Goal: Communication & Community: Answer question/provide support

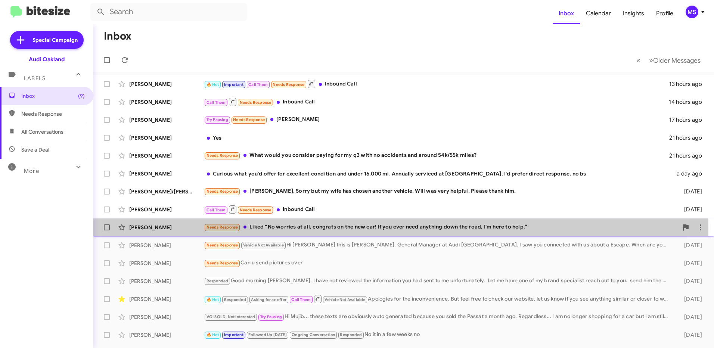
click at [177, 228] on div "[PERSON_NAME]" at bounding box center [166, 227] width 75 height 7
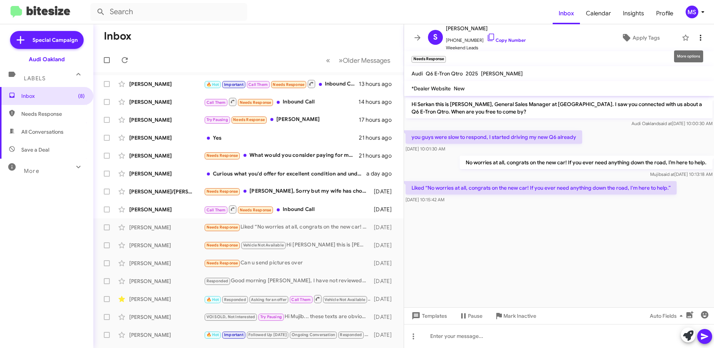
click at [696, 37] on icon at bounding box center [700, 37] width 9 height 9
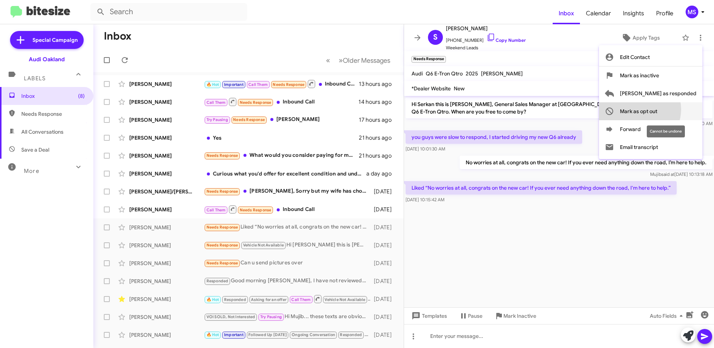
click at [657, 109] on span "Mark as opt out" at bounding box center [638, 111] width 37 height 18
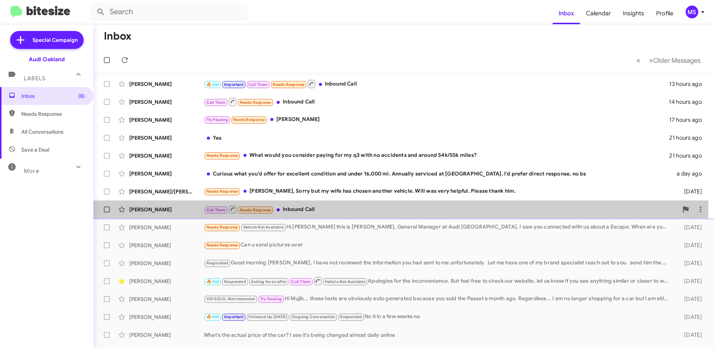
click at [174, 207] on div "[PERSON_NAME]" at bounding box center [166, 209] width 75 height 7
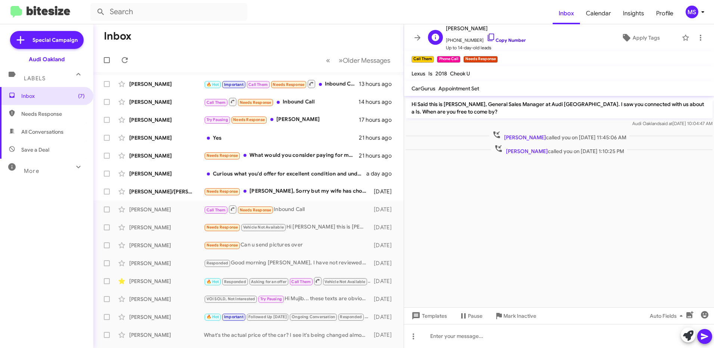
click at [510, 38] on link "Copy Number" at bounding box center [505, 40] width 39 height 6
click at [506, 40] on link "Copy Number" at bounding box center [505, 40] width 39 height 6
click at [155, 185] on div "[PERSON_NAME]/[PERSON_NAME]/[PERSON_NAME] Needs Response [PERSON_NAME], Sorry b…" at bounding box center [248, 191] width 298 height 15
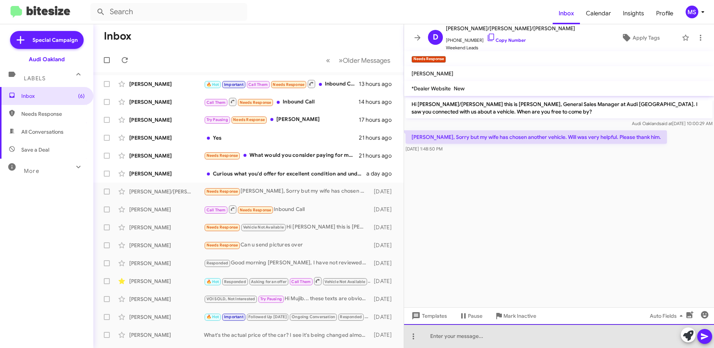
click at [496, 335] on div at bounding box center [559, 336] width 310 height 24
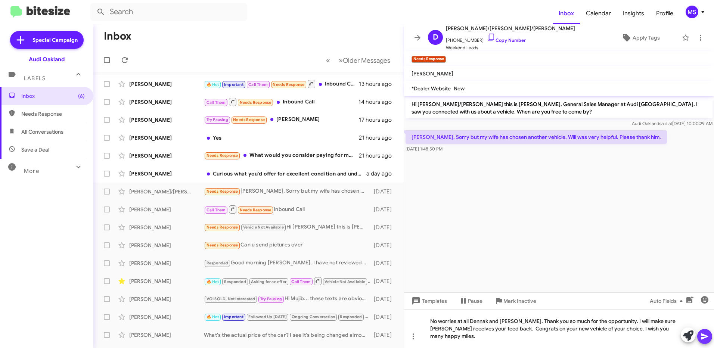
click at [704, 335] on icon at bounding box center [704, 336] width 9 height 9
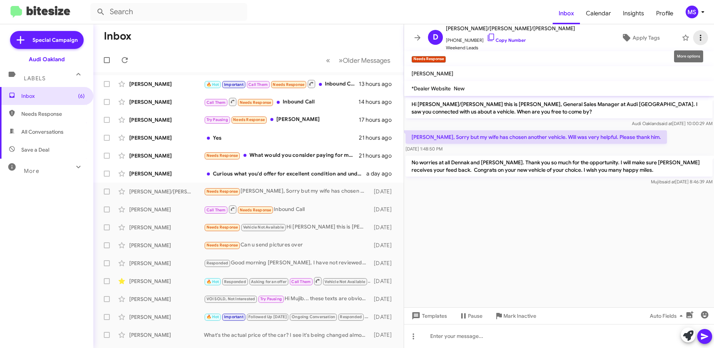
click at [696, 38] on icon at bounding box center [700, 37] width 9 height 9
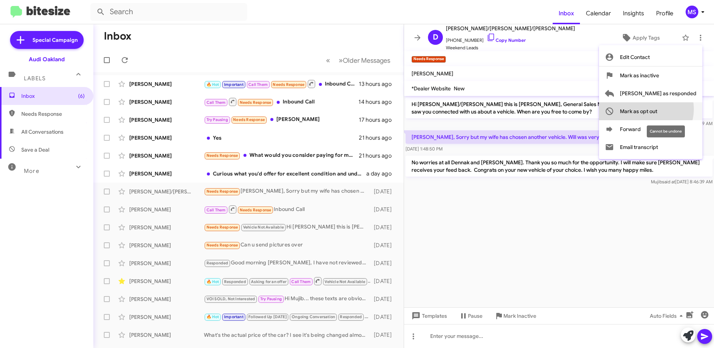
click at [657, 109] on span "Mark as opt out" at bounding box center [638, 111] width 37 height 18
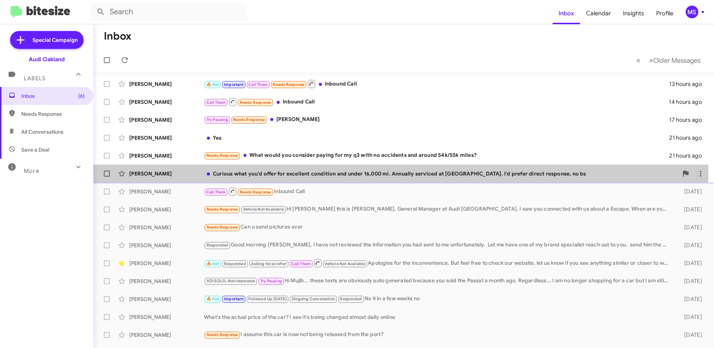
click at [180, 171] on div "[PERSON_NAME]" at bounding box center [166, 173] width 75 height 7
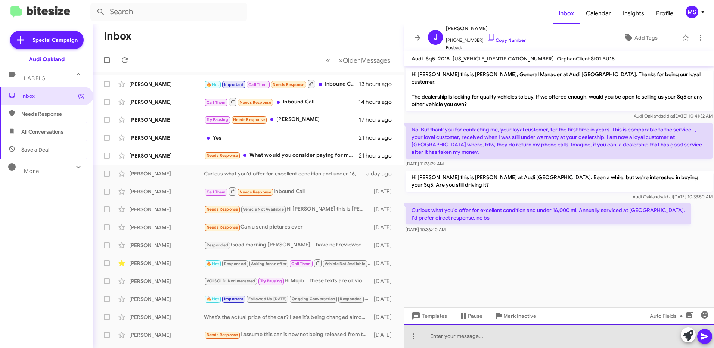
click at [482, 338] on div at bounding box center [559, 336] width 310 height 24
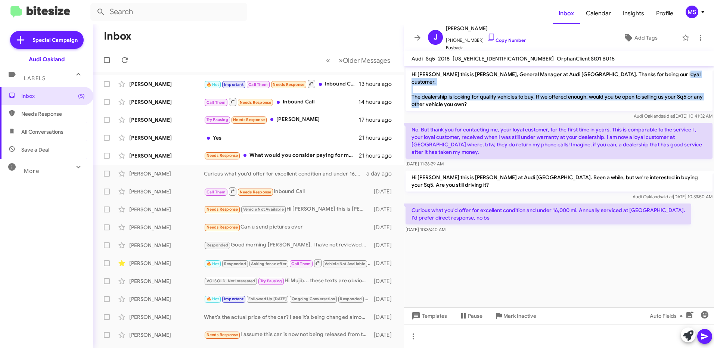
drag, startPoint x: 467, startPoint y: 97, endPoint x: 407, endPoint y: 89, distance: 60.6
click at [407, 89] on p "Hi [PERSON_NAME] this is [PERSON_NAME], General Manager at Audi [GEOGRAPHIC_DAT…" at bounding box center [558, 89] width 307 height 43
copy p "The dealership is looking for quality vehicles to buy. If we offered enough, wo…"
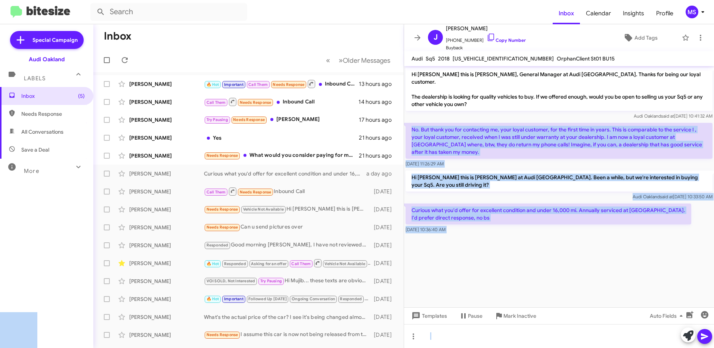
drag, startPoint x: 457, startPoint y: 143, endPoint x: 413, endPoint y: 121, distance: 49.1
click at [538, 281] on cdk-virtual-scroll-viewport "Hi [PERSON_NAME] this is [PERSON_NAME], General Manager at Audi [GEOGRAPHIC_DAT…" at bounding box center [559, 186] width 310 height 241
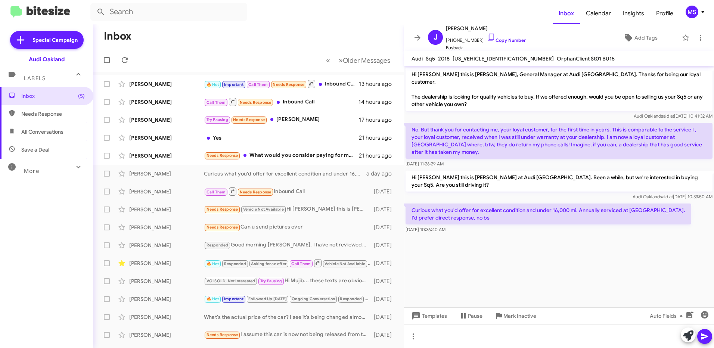
click at [524, 260] on cdk-virtual-scroll-viewport "Hi [PERSON_NAME] this is [PERSON_NAME], General Manager at Audi [GEOGRAPHIC_DAT…" at bounding box center [559, 186] width 310 height 241
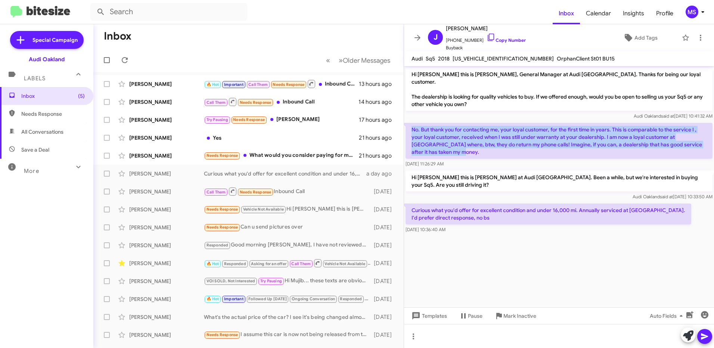
drag, startPoint x: 452, startPoint y: 144, endPoint x: 412, endPoint y: 120, distance: 47.2
click at [412, 123] on p "No. But thank you for contacting me, your loyal customer, for the first time in…" at bounding box center [558, 141] width 307 height 36
copy p "No. But thank you for contacting me, your loyal customer, for the first time in…"
click at [496, 149] on p "No. But thank you for contacting me, your loyal customer, for the first time in…" at bounding box center [558, 141] width 307 height 36
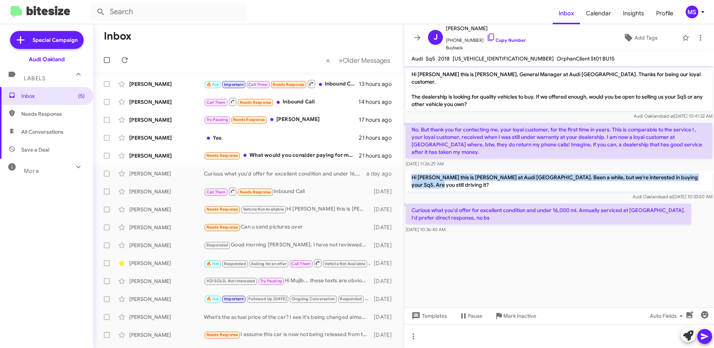
drag, startPoint x: 709, startPoint y: 169, endPoint x: 419, endPoint y: 165, distance: 290.1
click at [419, 171] on p "Hi [PERSON_NAME] this is [PERSON_NAME] at Audi [GEOGRAPHIC_DATA]. Been a while,…" at bounding box center [558, 181] width 307 height 21
copy p "Hi [PERSON_NAME] this is [PERSON_NAME] at Audi [GEOGRAPHIC_DATA]. Been a while,…"
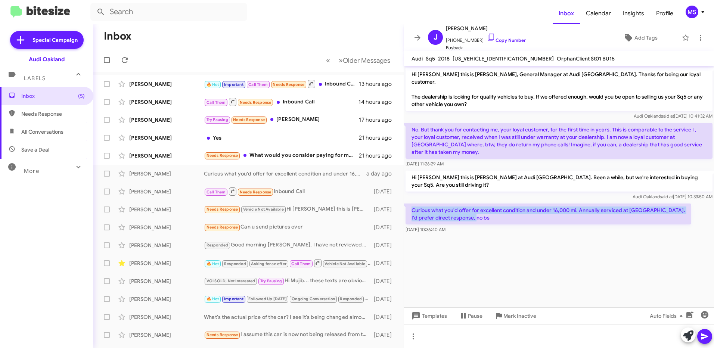
drag, startPoint x: 492, startPoint y: 204, endPoint x: 411, endPoint y: 196, distance: 81.4
click at [411, 203] on p "Curious what you'd offer for excellent condition and under 16,000 mi. Annually …" at bounding box center [548, 213] width 286 height 21
copy p "Curious what you'd offer for excellent condition and under 16,000 mi. Annually …"
click at [688, 341] on span at bounding box center [688, 335] width 10 height 16
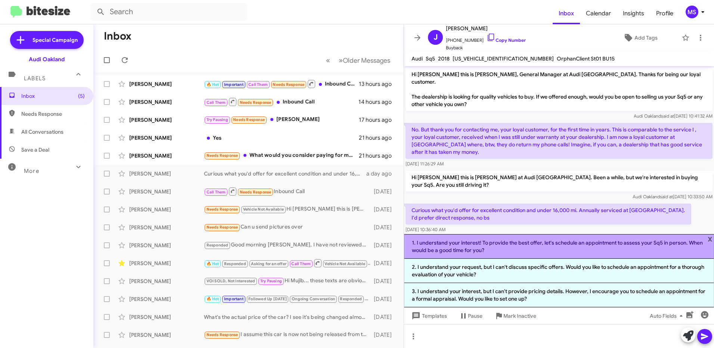
click at [611, 252] on li "1. I understand your interest! To provide the best offer, let's schedule an app…" at bounding box center [559, 246] width 310 height 25
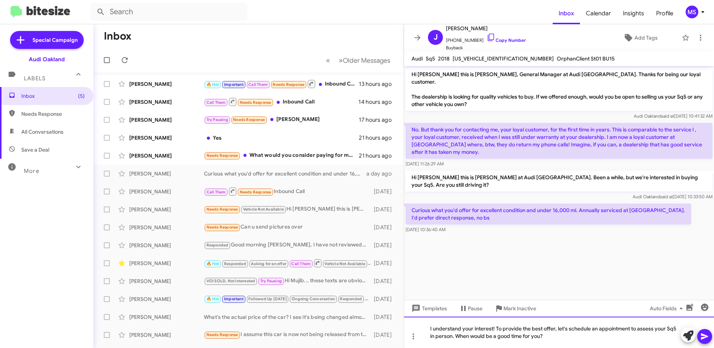
click at [557, 336] on div "I understand your interest! To provide the best offer, let's schedule an appoin…" at bounding box center [559, 332] width 310 height 31
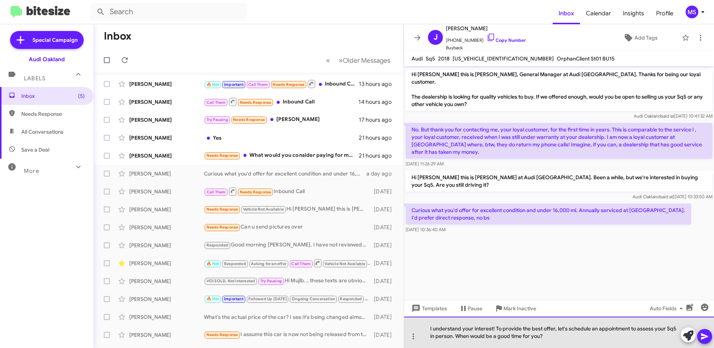
click at [451, 336] on div "I understand your interest! To provide the best offer, let's schedule an appoin…" at bounding box center [559, 332] width 310 height 31
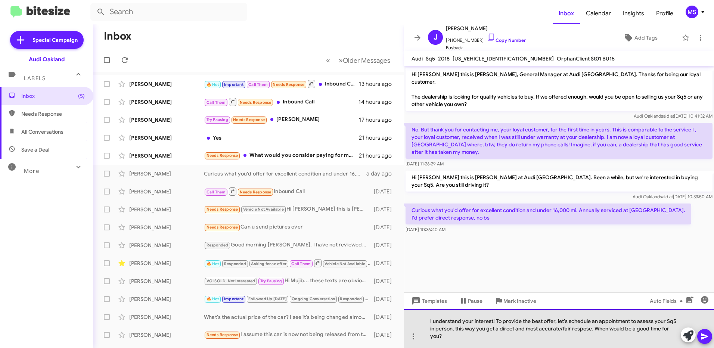
click at [580, 331] on div "I understand your interest! To provide the best offer, let's schedule an appoin…" at bounding box center [559, 328] width 310 height 39
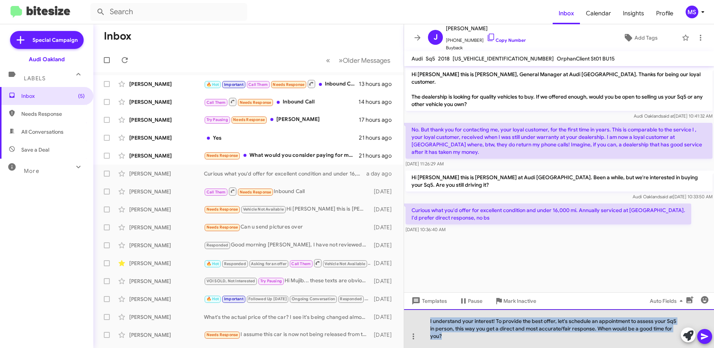
drag, startPoint x: 452, startPoint y: 338, endPoint x: 426, endPoint y: 315, distance: 34.7
click at [426, 315] on div "I understand your interest! To provide the best offer, let's schedule an appoin…" at bounding box center [559, 328] width 310 height 39
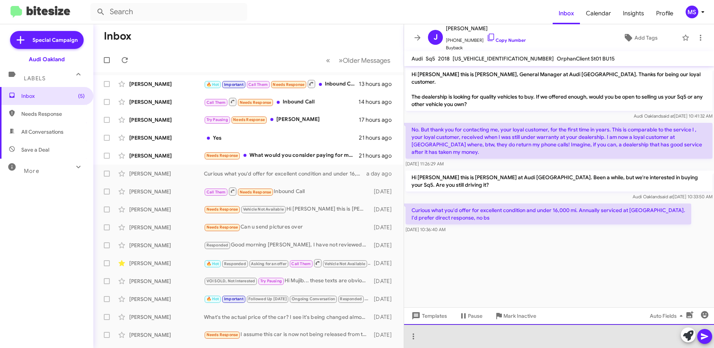
click at [472, 333] on div at bounding box center [559, 336] width 310 height 24
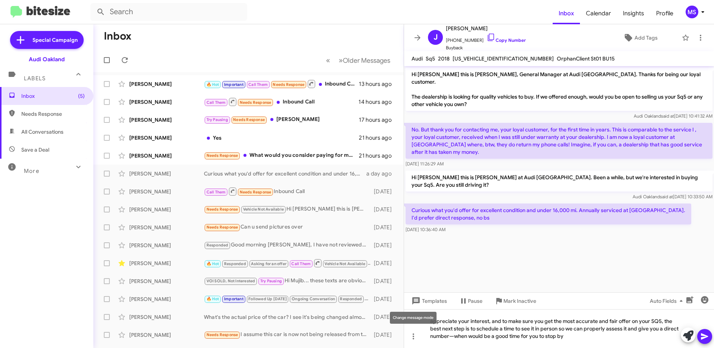
click at [429, 320] on div "Change message mode" at bounding box center [413, 318] width 47 height 12
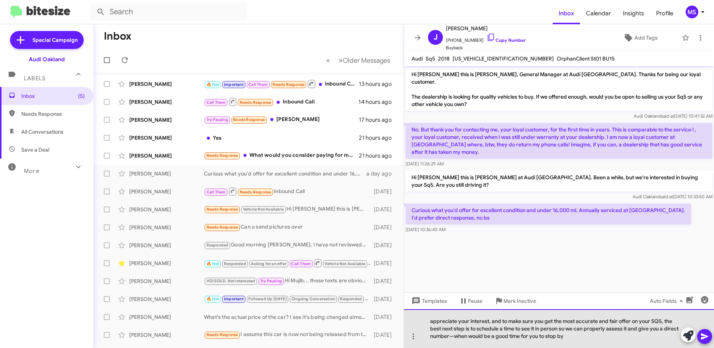
click at [430, 321] on div "appreciate your interest, and to make sure you get the most accurate and fair o…" at bounding box center [559, 328] width 310 height 39
click at [454, 336] on div "I appreciate your interest, and to make sure you get the most accurate and fair…" at bounding box center [559, 328] width 310 height 39
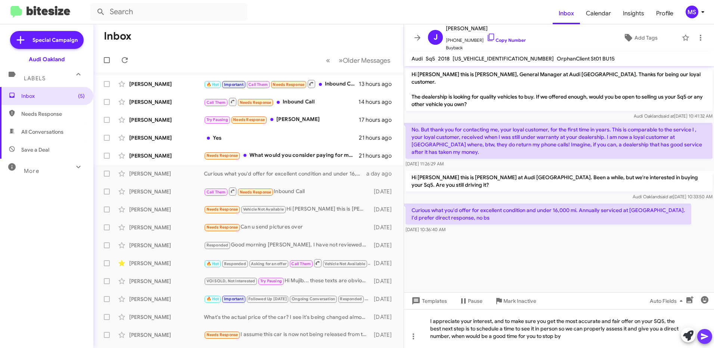
click at [703, 335] on icon at bounding box center [704, 336] width 7 height 6
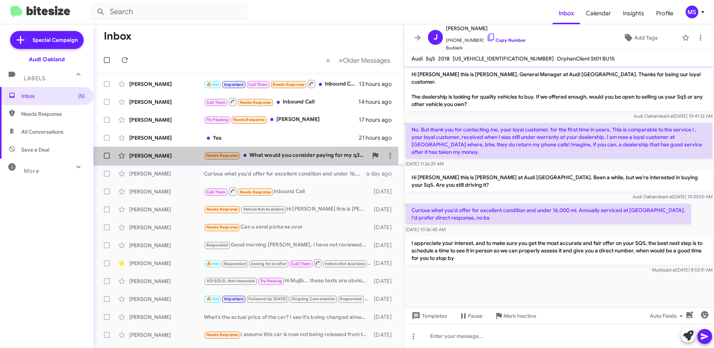
click at [177, 156] on div "[PERSON_NAME]" at bounding box center [166, 155] width 75 height 7
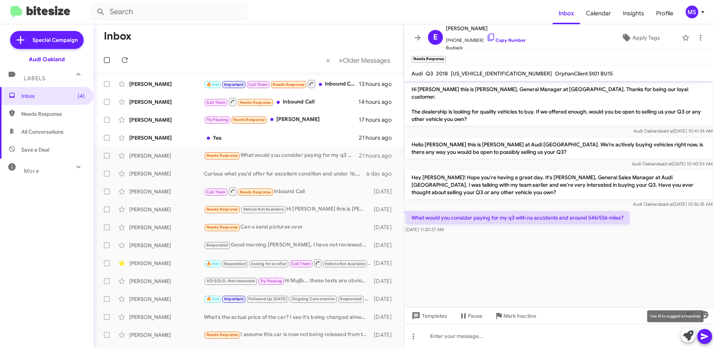
click at [688, 336] on icon at bounding box center [688, 335] width 10 height 10
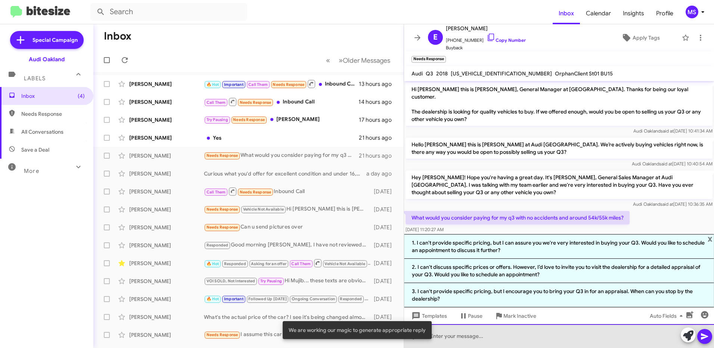
click at [505, 339] on div at bounding box center [559, 336] width 310 height 24
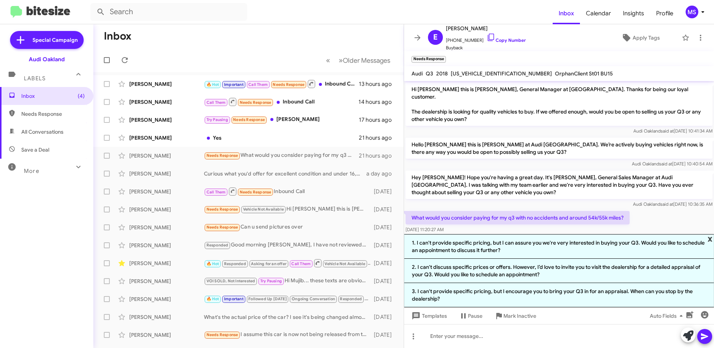
click at [709, 237] on span "x" at bounding box center [709, 238] width 5 height 9
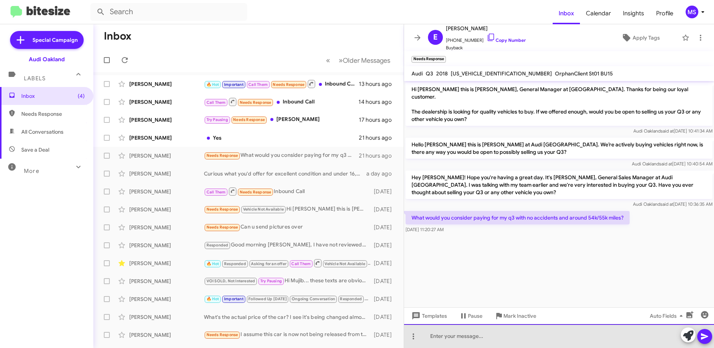
drag, startPoint x: 439, startPoint y: 335, endPoint x: 448, endPoint y: 334, distance: 9.5
click at [439, 335] on div at bounding box center [559, 336] width 310 height 24
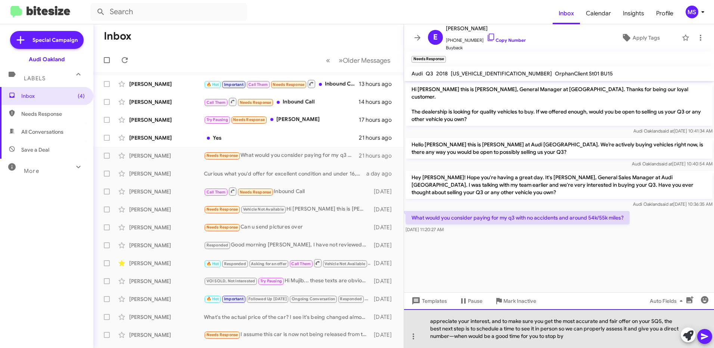
click at [430, 318] on div "appreciate your interest, and to make sure you get the most accurate and fair o…" at bounding box center [559, 328] width 310 height 39
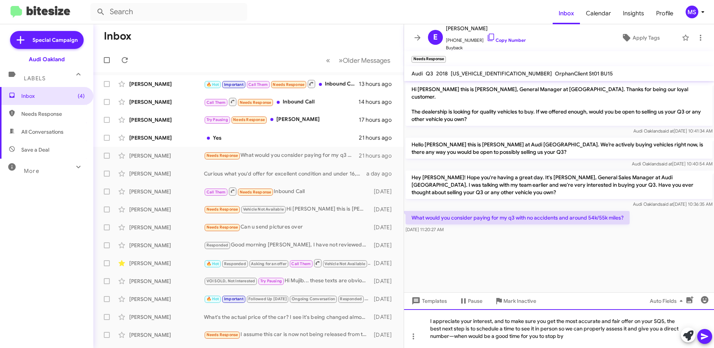
click at [662, 320] on div "I appreciate your interest, and to make sure you get the most accurate and fair…" at bounding box center [559, 328] width 310 height 39
click at [454, 336] on div "I appreciate your interest, and to make sure you get the most accurate and fair…" at bounding box center [559, 328] width 310 height 39
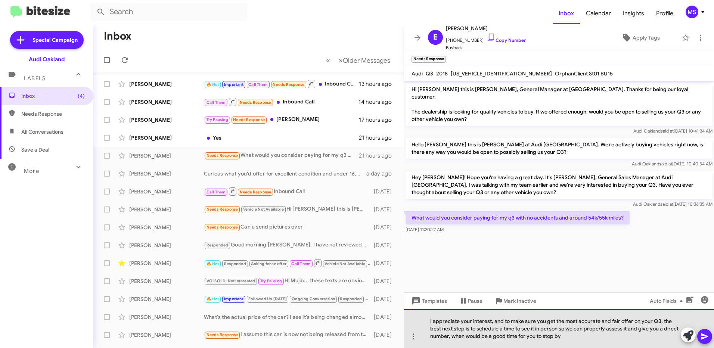
click at [567, 334] on div "I appreciate your interest, and to make sure you get the most accurate and fair…" at bounding box center [559, 328] width 310 height 39
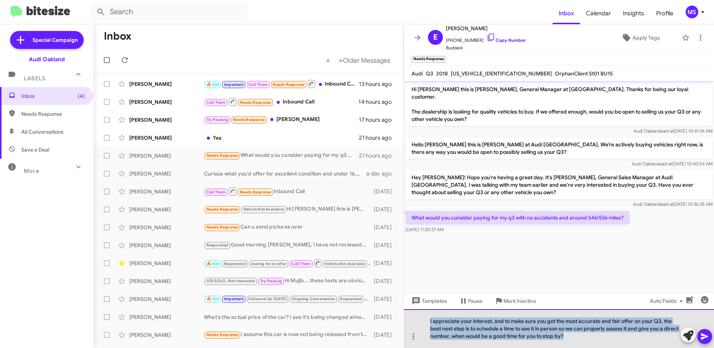
drag, startPoint x: 570, startPoint y: 336, endPoint x: 454, endPoint y: 324, distance: 116.3
click at [419, 318] on div "I appreciate your interest, and to make sure you get the most accurate and fair…" at bounding box center [559, 328] width 310 height 39
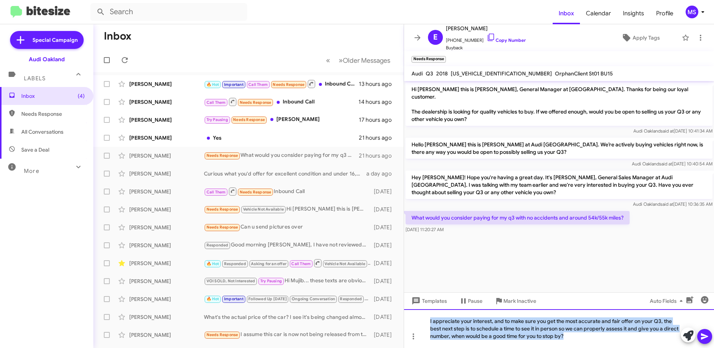
copy div "I appreciate your interest, and to make sure you get the most accurate and fair…"
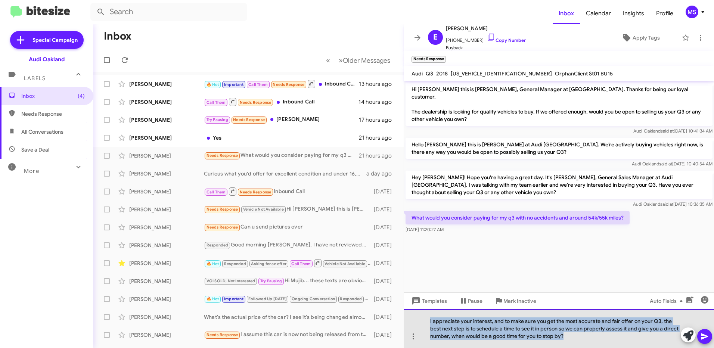
click at [579, 339] on div "I appreciate your interest, and to make sure you get the most accurate and fair…" at bounding box center [559, 328] width 310 height 39
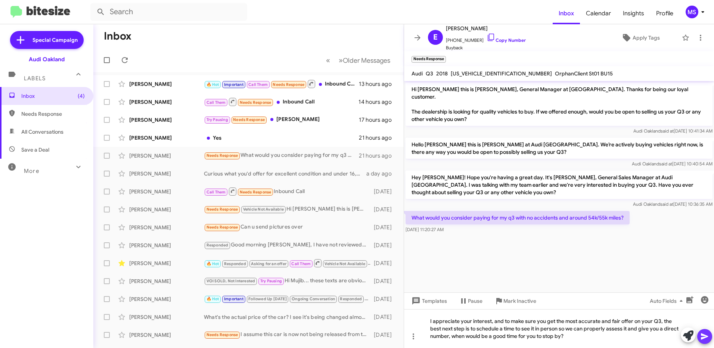
click at [706, 337] on icon at bounding box center [704, 336] width 7 height 6
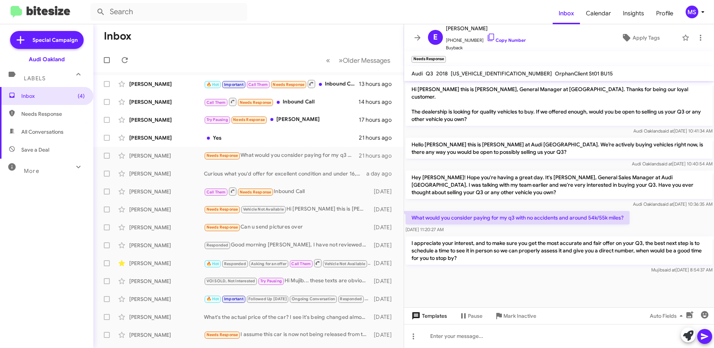
click at [435, 317] on span "Templates" at bounding box center [428, 315] width 37 height 13
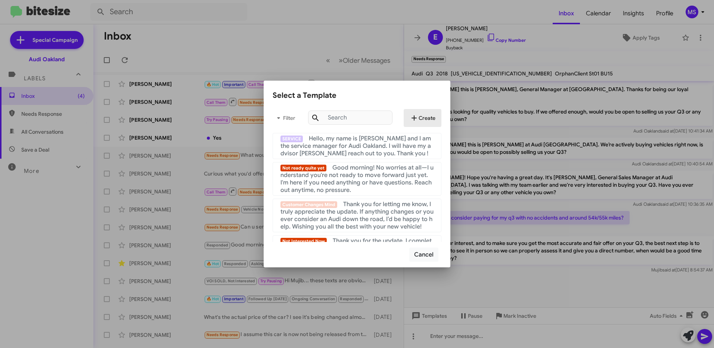
click at [432, 118] on span "Create" at bounding box center [423, 117] width 26 height 13
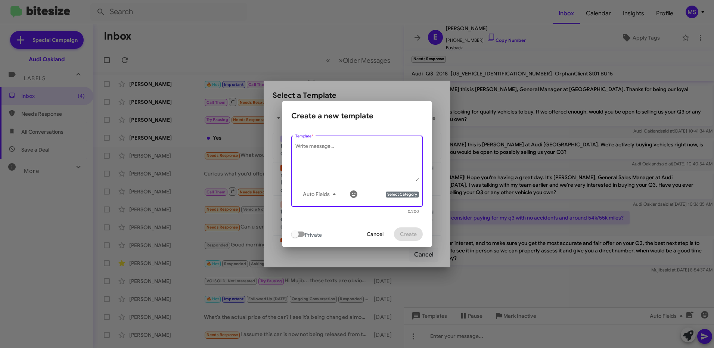
click at [326, 158] on textarea "Template *" at bounding box center [357, 162] width 124 height 39
type textarea "A"
paste textarea "I appreciate your interest, and to make sure you get the most accurate and fair…"
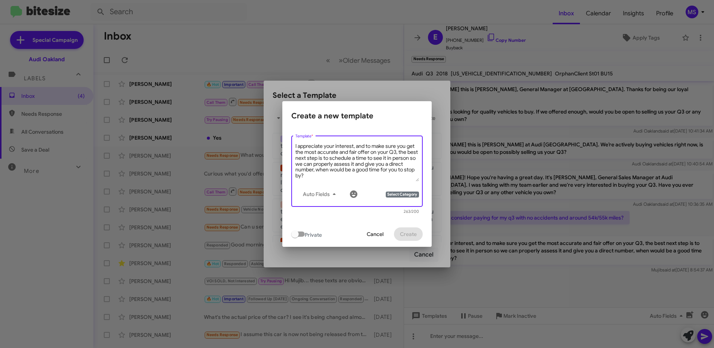
click at [396, 148] on textarea "I appreciate your interest, and to make sure you get the most accurate and fair…" at bounding box center [357, 162] width 124 height 39
type textarea "I appreciate your interest, and to make sure you get the most accurate and fair…"
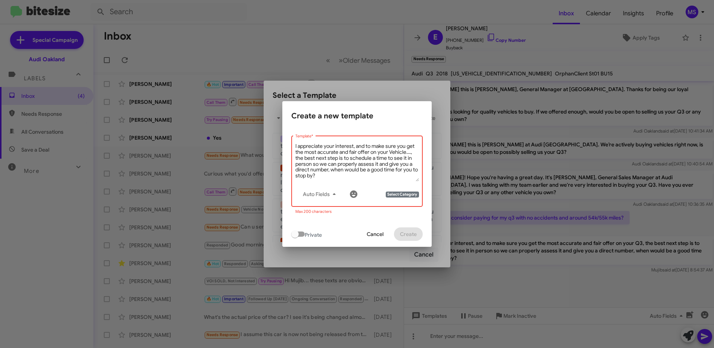
click at [407, 195] on span "Select Category" at bounding box center [402, 195] width 33 height 6
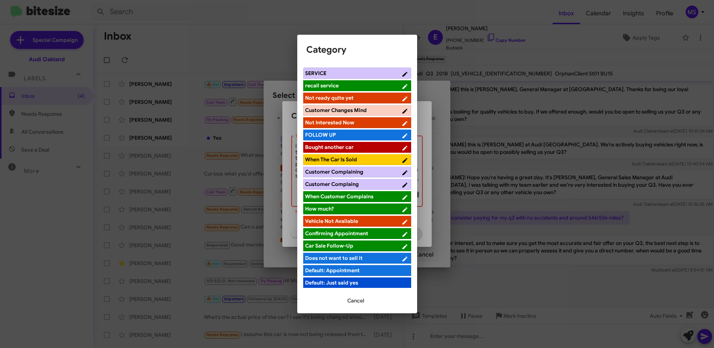
scroll to position [175, 0]
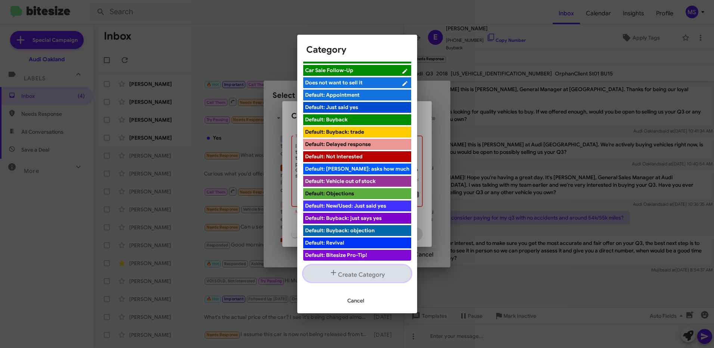
click at [358, 273] on button "Create Category" at bounding box center [357, 273] width 108 height 17
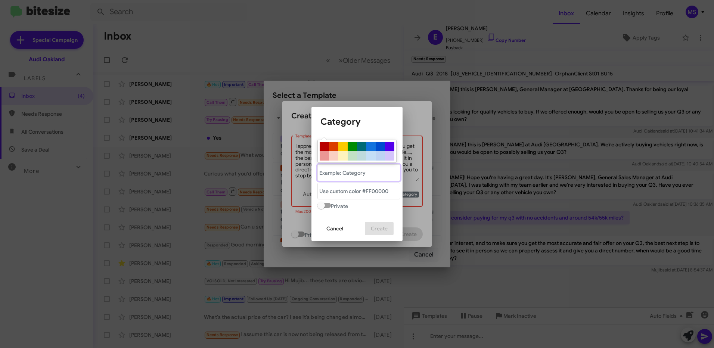
click at [368, 172] on "text" at bounding box center [358, 172] width 83 height 17
type "Asking for an Offer"
click at [366, 190] on "text" at bounding box center [358, 191] width 83 height 17
click at [373, 148] on div at bounding box center [370, 146] width 9 height 9
type "#1273de"
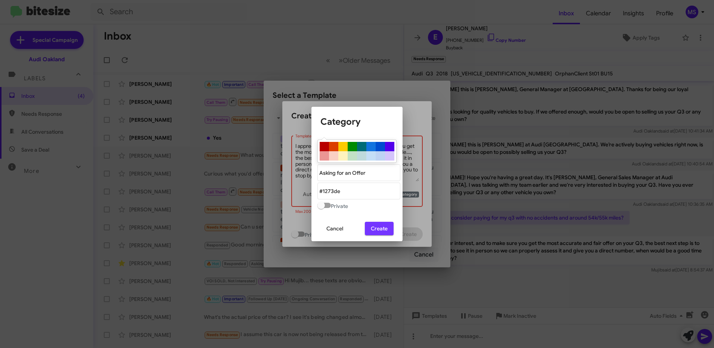
click at [379, 227] on span "Create" at bounding box center [379, 228] width 17 height 13
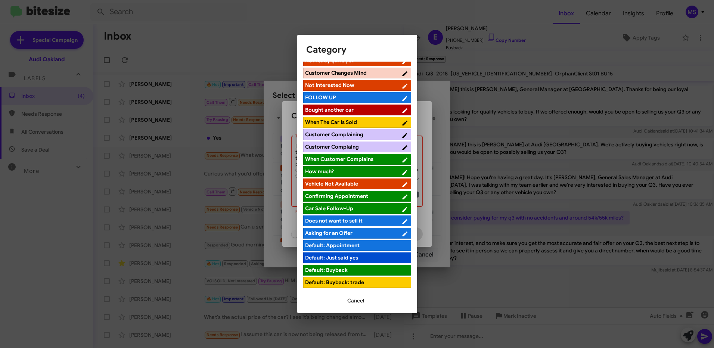
scroll to position [75, 0]
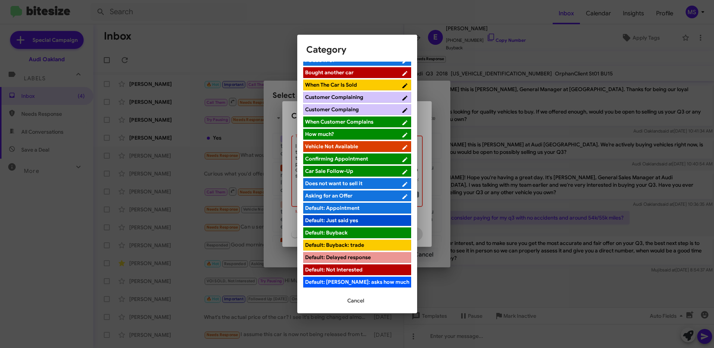
click at [365, 194] on span "Asking for an Offer" at bounding box center [353, 195] width 96 height 7
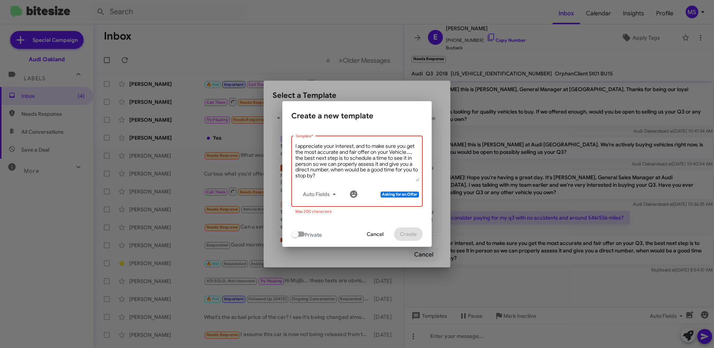
click at [417, 150] on textarea "I appreciate your interest, and to make sure you get the most accurate and fair…" at bounding box center [357, 162] width 124 height 39
type textarea "I appreciate your interest, and to make sure you get the most accurate and fair…"
drag, startPoint x: 417, startPoint y: 179, endPoint x: 432, endPoint y: 189, distance: 18.0
click at [432, 189] on div "Select a Template Filter Create SERVICE Hello, my name is [PERSON_NAME] and I a…" at bounding box center [357, 174] width 714 height 348
drag, startPoint x: 326, startPoint y: 174, endPoint x: 293, endPoint y: 141, distance: 46.7
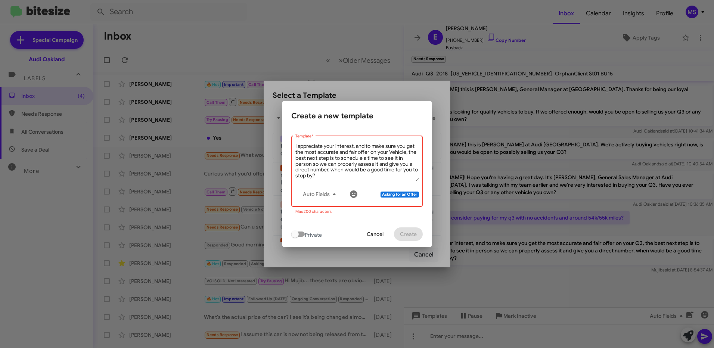
click at [293, 141] on div "I appreciate your interest, and to make sure you get the most accurate and fair…" at bounding box center [356, 170] width 131 height 73
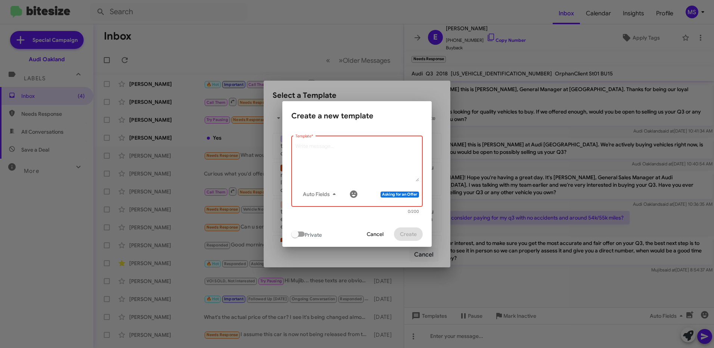
drag, startPoint x: 363, startPoint y: 154, endPoint x: 348, endPoint y: 153, distance: 14.2
click at [361, 153] on textarea "Template *" at bounding box center [357, 162] width 124 height 39
paste textarea "ChatGPT said: Thanks for your interest. To give you the most accurate and fair …"
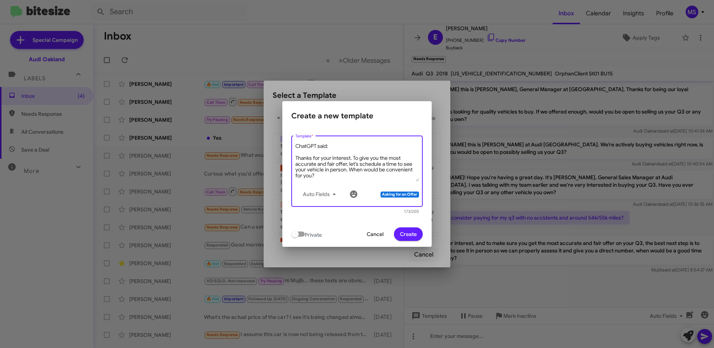
click at [295, 156] on textarea "ChatGPT said: Thanks for your interest. To give you the most accurate and fair …" at bounding box center [357, 162] width 124 height 39
type textarea "Thanks for your interest. To give you the most accurate and fair offer, let’s s…"
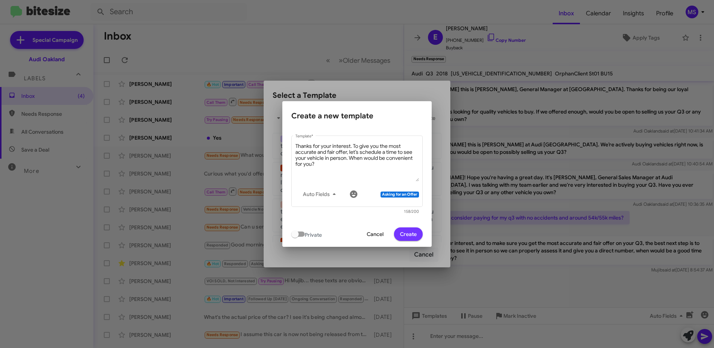
click at [412, 235] on span "Create" at bounding box center [408, 233] width 17 height 13
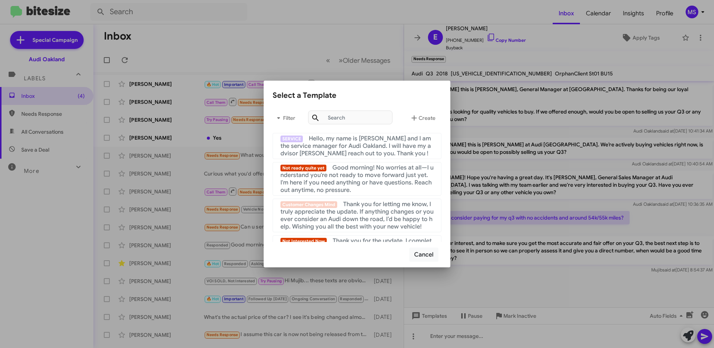
click at [467, 338] on div at bounding box center [357, 174] width 714 height 348
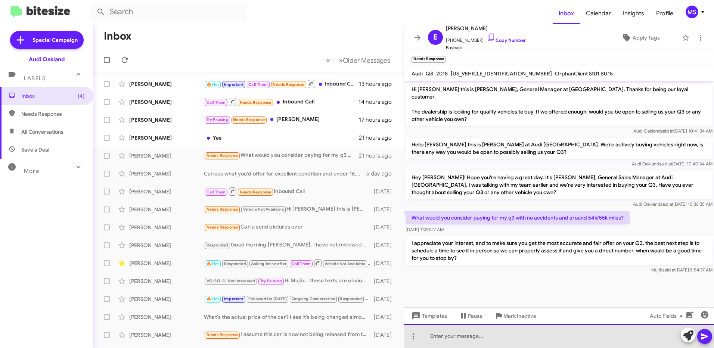
click at [454, 341] on div at bounding box center [559, 336] width 310 height 24
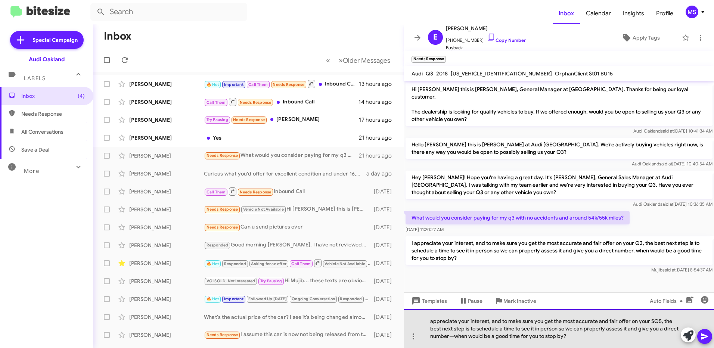
click at [455, 336] on div "appreciate your interest, and to make sure you get the most accurate and fair o…" at bounding box center [559, 328] width 310 height 39
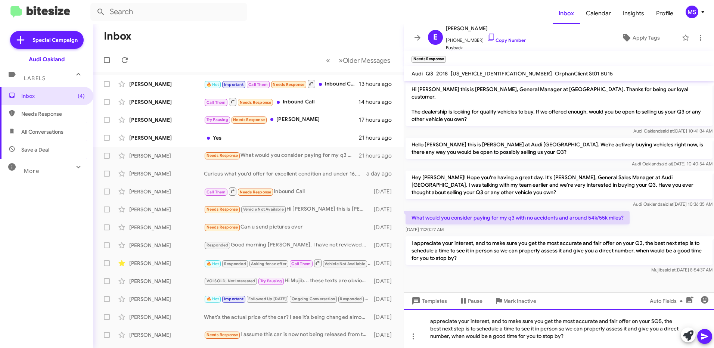
click at [595, 343] on div "appreciate your interest, and to make sure you get the most accurate and fair o…" at bounding box center [559, 328] width 310 height 39
drag, startPoint x: 570, startPoint y: 336, endPoint x: 353, endPoint y: 301, distance: 219.8
click at [353, 301] on div "Inbox « Previous » Next Older Messages [PERSON_NAME] 🔥 Hot Important Call Them …" at bounding box center [403, 186] width 620 height 324
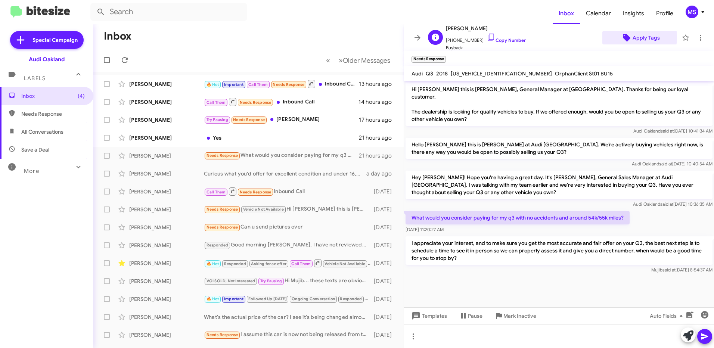
click at [632, 37] on span "Apply Tags" at bounding box center [645, 37] width 27 height 13
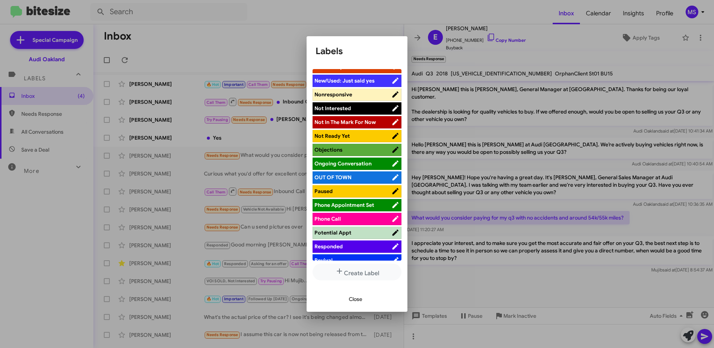
scroll to position [336, 0]
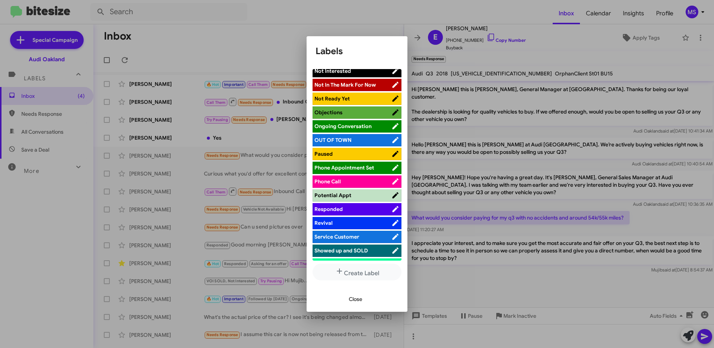
click at [360, 209] on span "Responded" at bounding box center [352, 208] width 77 height 7
click at [354, 299] on span "Close" at bounding box center [355, 298] width 13 height 13
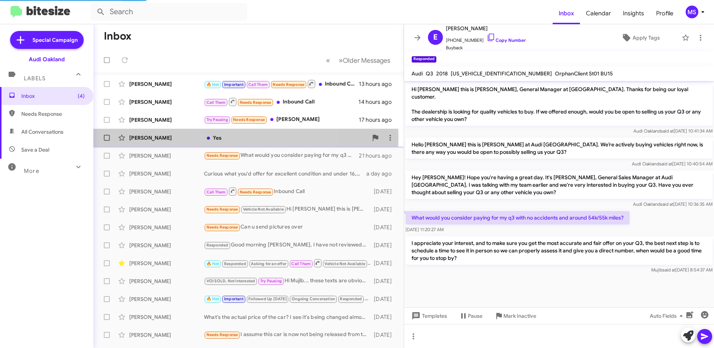
click at [178, 137] on div "[PERSON_NAME]" at bounding box center [166, 137] width 75 height 7
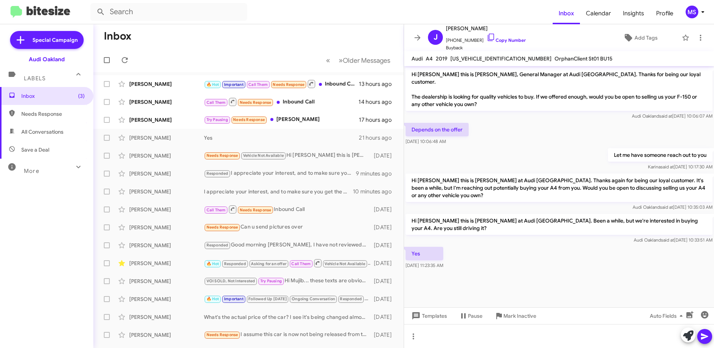
drag, startPoint x: 530, startPoint y: 173, endPoint x: 542, endPoint y: 187, distance: 18.5
click at [542, 187] on p "Hi [PERSON_NAME] this is [PERSON_NAME] at Audi [GEOGRAPHIC_DATA]. Thanks again …" at bounding box center [558, 188] width 307 height 28
copy p "Thanks again for being our loyal customer. It's been a while, but I'm reaching …"
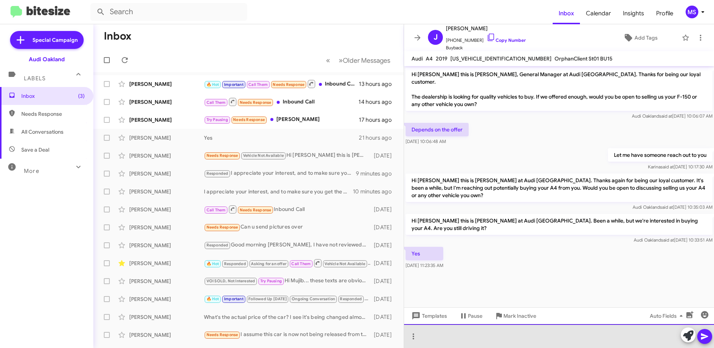
click at [481, 338] on div at bounding box center [559, 336] width 310 height 24
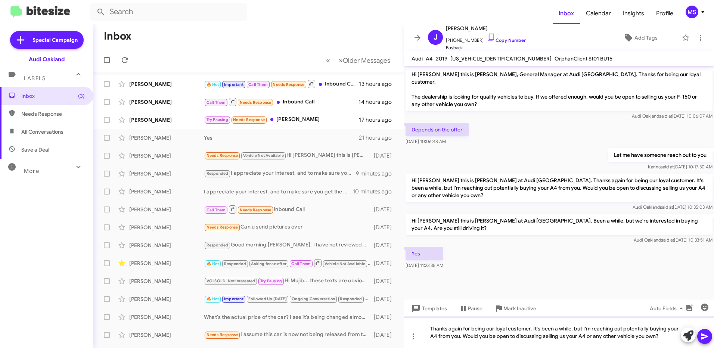
click at [461, 329] on div "Thanks again for being our loyal customer. It's been a while, but I'm reaching …" at bounding box center [559, 332] width 310 height 31
click at [567, 328] on div "Thanks for being our loyal customer. It's been a while, but I'm reaching out po…" at bounding box center [559, 332] width 310 height 31
click at [557, 330] on div "Thanks for being our loyal customer. I'm reaching out potentially buying your A…" at bounding box center [559, 332] width 310 height 31
click at [605, 333] on div "Thanks for being our loyal customer. I'm reaching out to potentially buying you…" at bounding box center [559, 332] width 310 height 31
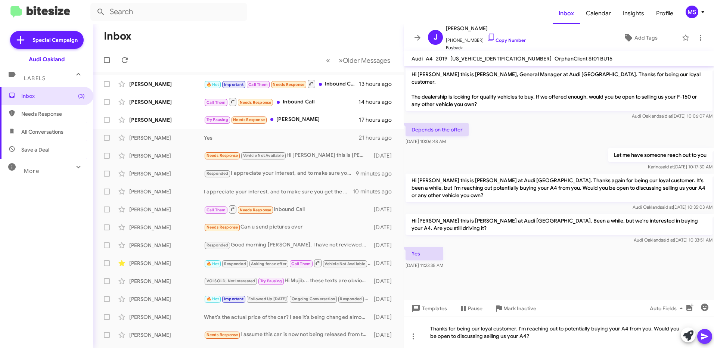
click at [703, 334] on icon at bounding box center [704, 336] width 7 height 6
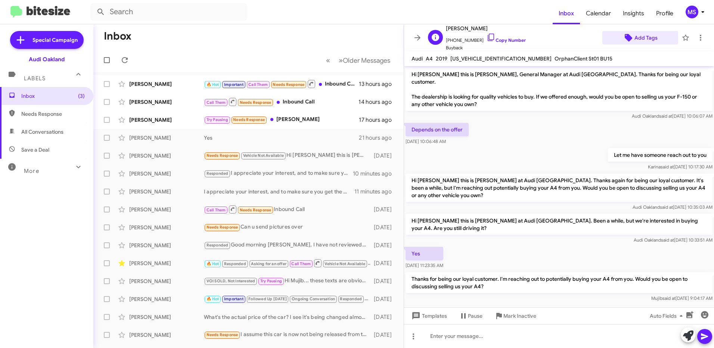
click at [638, 37] on span "Add Tags" at bounding box center [645, 37] width 23 height 13
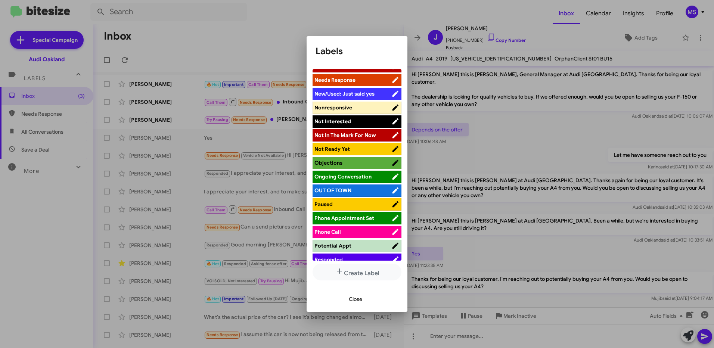
scroll to position [299, 0]
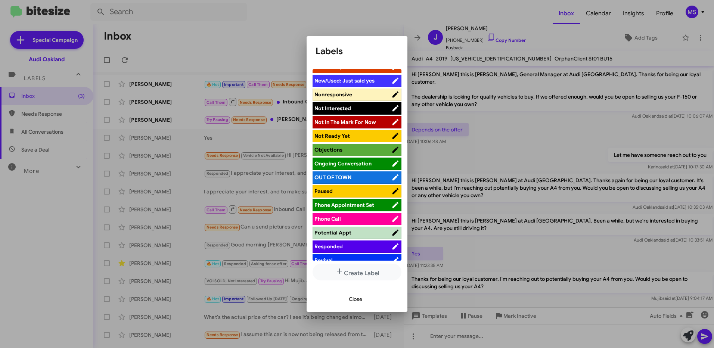
click at [356, 246] on span "Responded" at bounding box center [352, 246] width 77 height 7
click at [352, 299] on span "Close" at bounding box center [355, 298] width 13 height 13
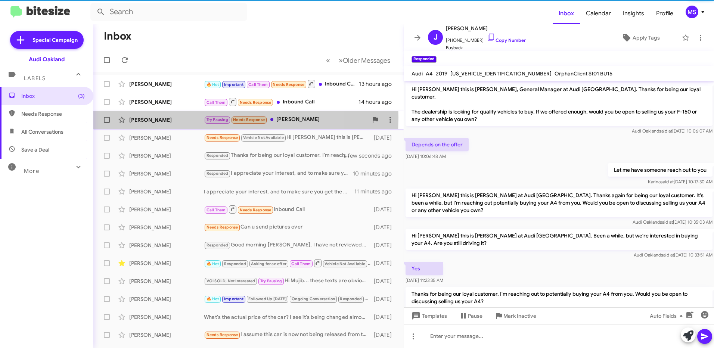
click at [181, 118] on div "[PERSON_NAME]" at bounding box center [166, 119] width 75 height 7
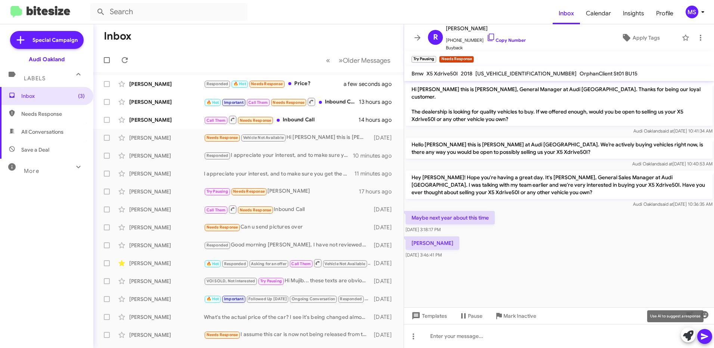
click at [685, 336] on icon at bounding box center [688, 335] width 10 height 10
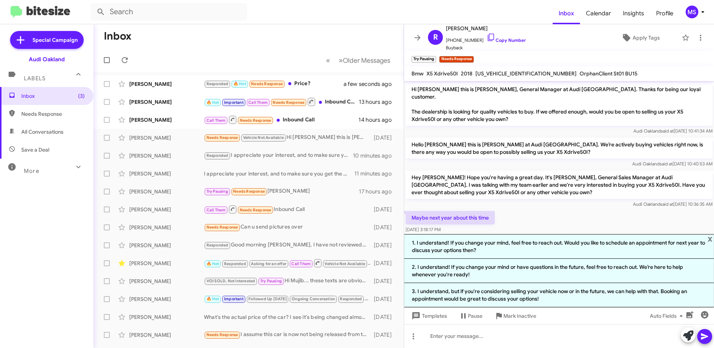
click at [556, 209] on div "Maybe next year about this time [DATE] 3:18:17 PM" at bounding box center [559, 221] width 310 height 25
click at [709, 238] on span "x" at bounding box center [709, 238] width 5 height 9
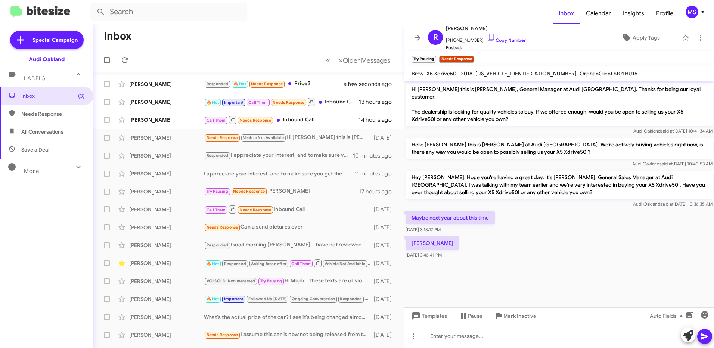
drag, startPoint x: 513, startPoint y: 186, endPoint x: 410, endPoint y: 170, distance: 104.2
click at [410, 171] on p "Hey [PERSON_NAME]! Hope you're having a great day. It's [PERSON_NAME], General …" at bounding box center [558, 185] width 307 height 28
copy p "Hey [PERSON_NAME]! Hope you're having a great day. It's [PERSON_NAME], General …"
drag, startPoint x: 489, startPoint y: 210, endPoint x: 408, endPoint y: 209, distance: 81.4
click at [408, 211] on p "Maybe next year about this time" at bounding box center [449, 217] width 89 height 13
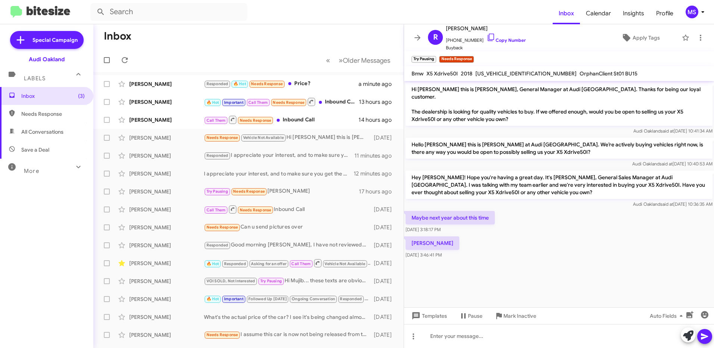
copy p "Maybe next year about this time"
click at [466, 267] on cdk-virtual-scroll-viewport "Hi [PERSON_NAME] this is [PERSON_NAME], General Manager at Audi [GEOGRAPHIC_DAT…" at bounding box center [559, 194] width 310 height 226
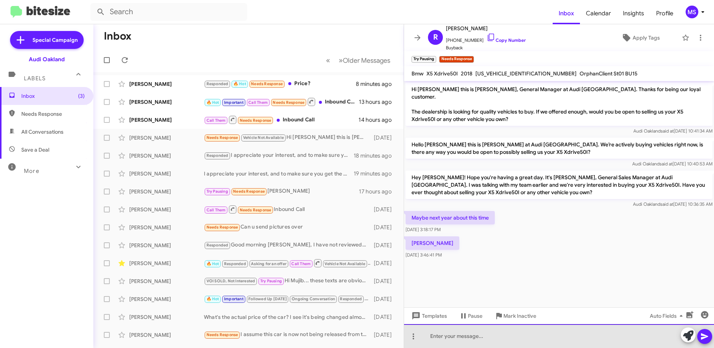
click at [456, 340] on div at bounding box center [559, 336] width 310 height 24
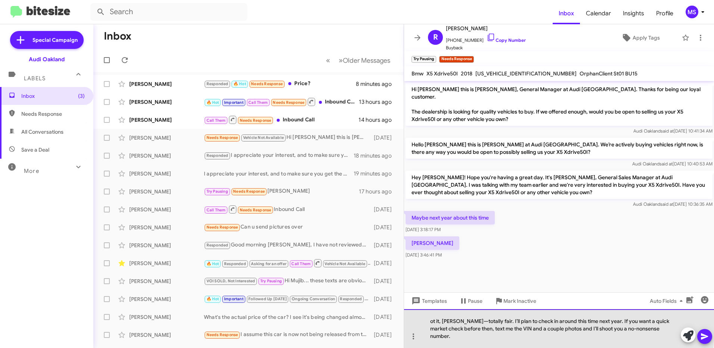
click at [458, 330] on div "ot it, [PERSON_NAME]—totally fair. I’ll plan to check in around this time next …" at bounding box center [559, 328] width 310 height 39
drag, startPoint x: 652, startPoint y: 334, endPoint x: 421, endPoint y: 327, distance: 231.2
click at [421, 327] on div "ot it, [PERSON_NAME]—totally fair. I’ll plan to check in around this time next …" at bounding box center [559, 328] width 310 height 39
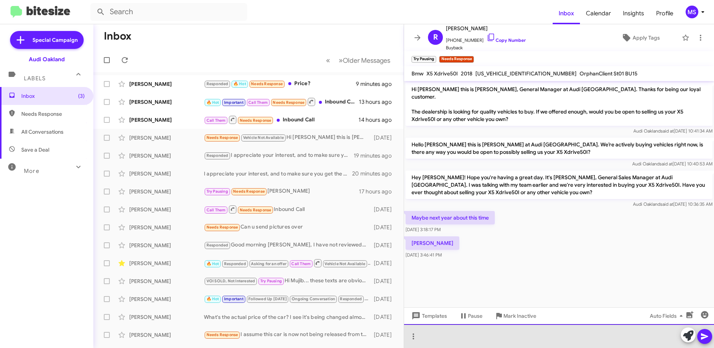
click at [435, 334] on div at bounding box center [559, 336] width 310 height 24
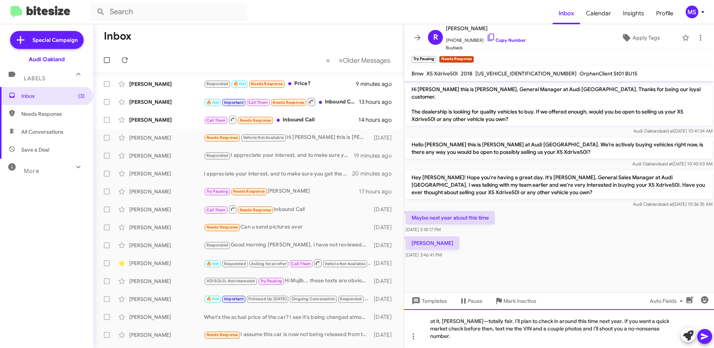
click at [432, 327] on div "ot it, [PERSON_NAME]—totally fair. I’ll plan to check in around this time next …" at bounding box center [559, 328] width 310 height 39
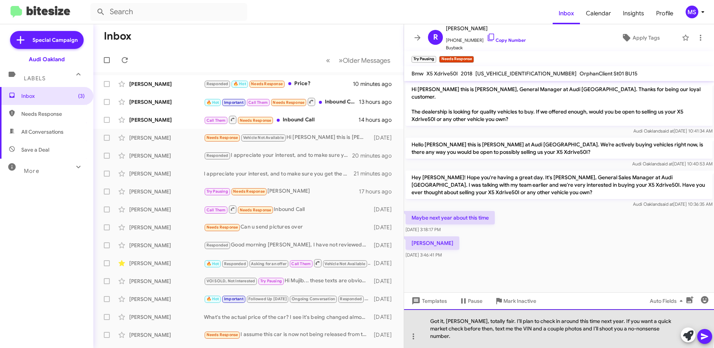
click at [460, 329] on div "Got it, [PERSON_NAME], totally fair. I’ll plan to check in around this time nex…" at bounding box center [559, 328] width 310 height 39
click at [462, 328] on div "Got it, [PERSON_NAME], totally fair. I’ll plan to check in around this time nex…" at bounding box center [559, 328] width 310 height 39
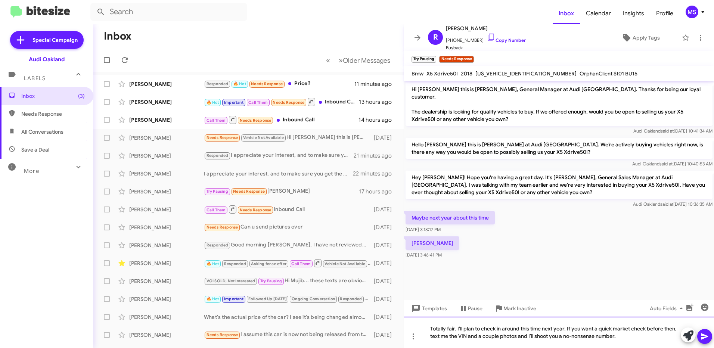
drag, startPoint x: 535, startPoint y: 332, endPoint x: 411, endPoint y: 328, distance: 123.6
click at [411, 328] on div "Totally fair. I’ll plan to check in around this time next year. If you want a q…" at bounding box center [559, 332] width 310 height 31
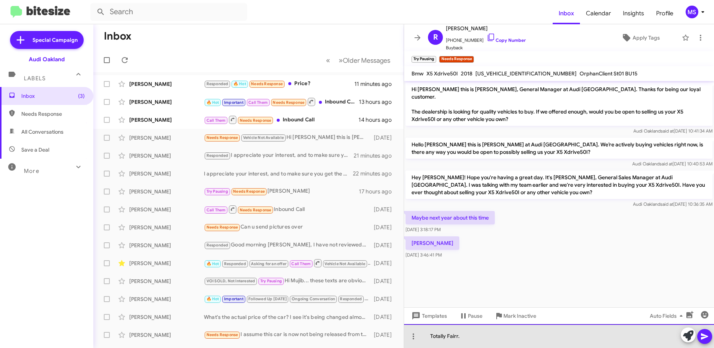
click at [479, 333] on div "Totally Fairr." at bounding box center [559, 336] width 310 height 24
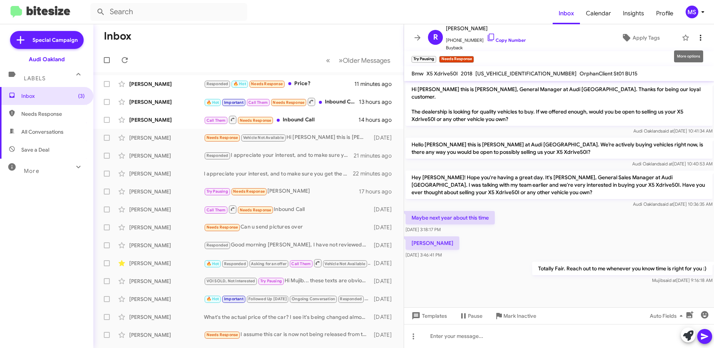
click at [696, 38] on icon at bounding box center [700, 37] width 9 height 9
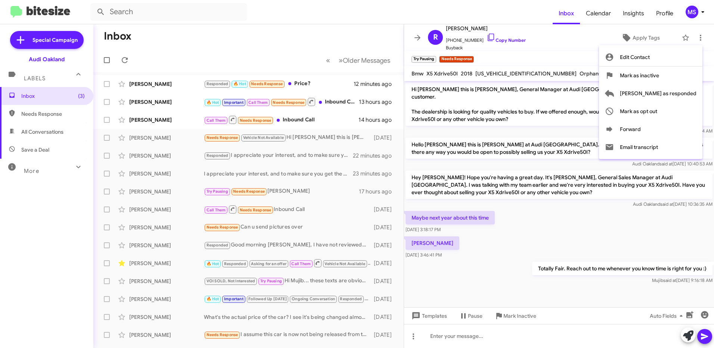
click at [577, 45] on div at bounding box center [357, 174] width 714 height 348
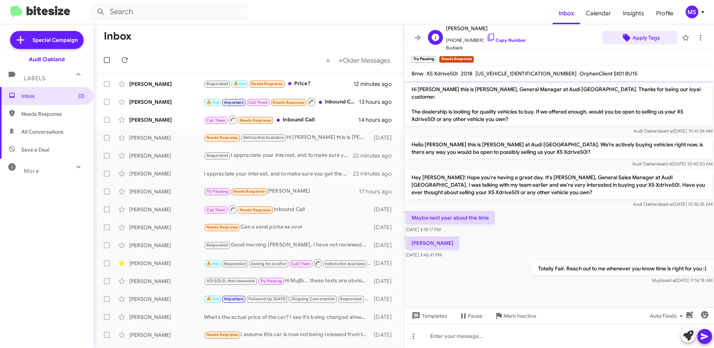
click at [634, 35] on span "Apply Tags" at bounding box center [645, 37] width 27 height 13
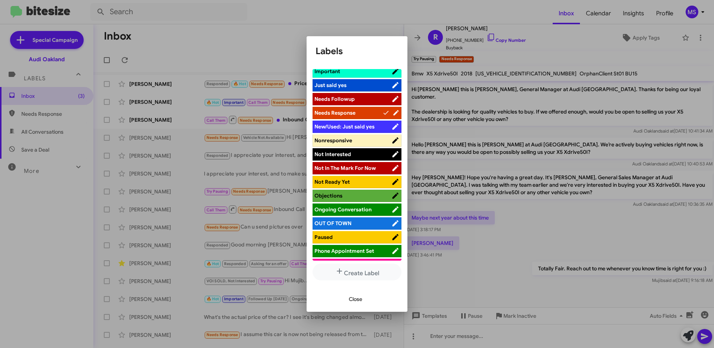
scroll to position [261, 0]
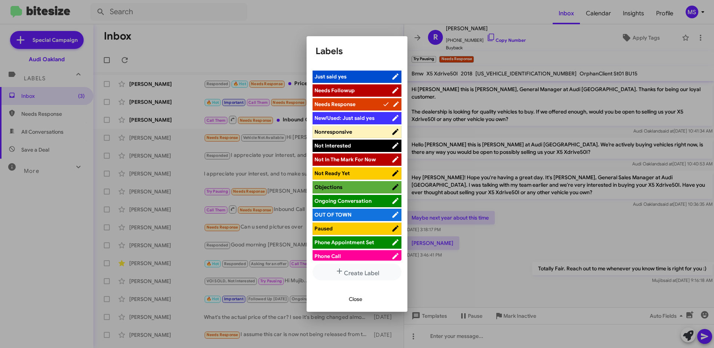
click at [361, 162] on span "Not In The Mark For Now" at bounding box center [345, 159] width 62 height 7
click at [359, 299] on span "Close" at bounding box center [355, 298] width 13 height 13
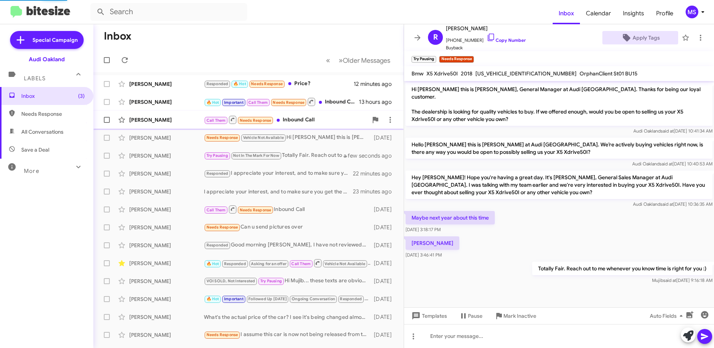
click at [161, 114] on div "[PERSON_NAME] Call Them Needs Response Inbound Call 14 hours ago" at bounding box center [248, 119] width 298 height 15
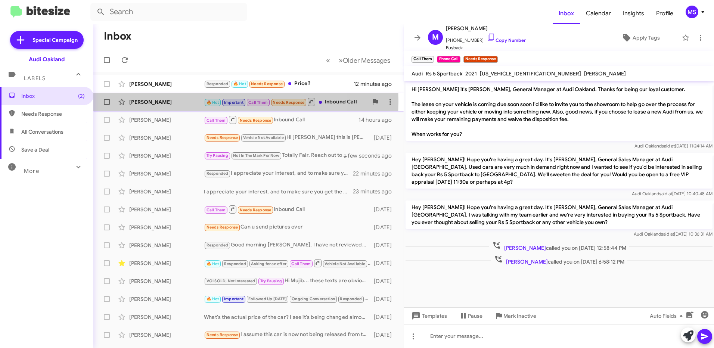
click at [183, 101] on div "[PERSON_NAME]" at bounding box center [166, 101] width 75 height 7
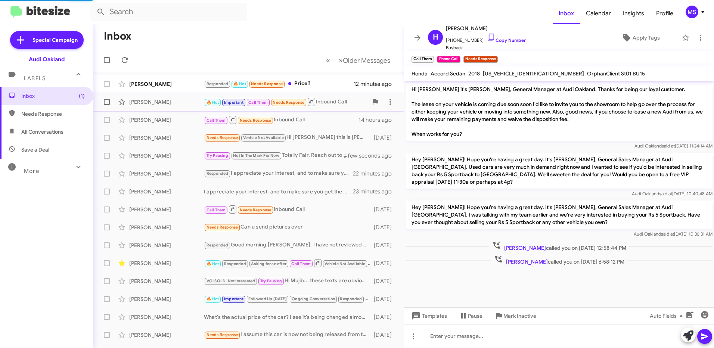
scroll to position [14, 0]
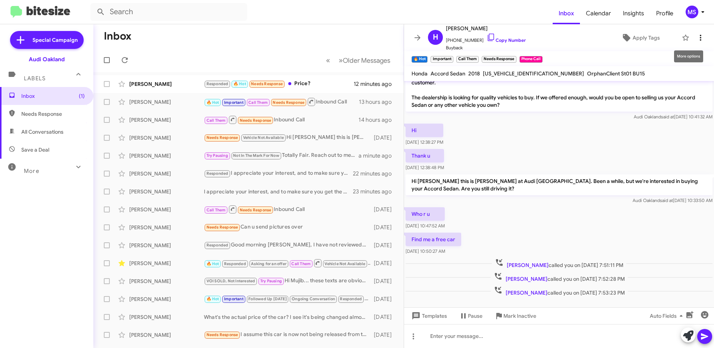
click at [696, 38] on icon at bounding box center [700, 37] width 9 height 9
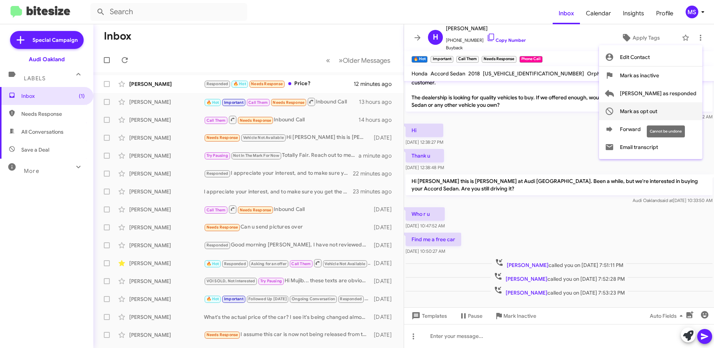
click at [657, 109] on span "Mark as opt out" at bounding box center [638, 111] width 37 height 18
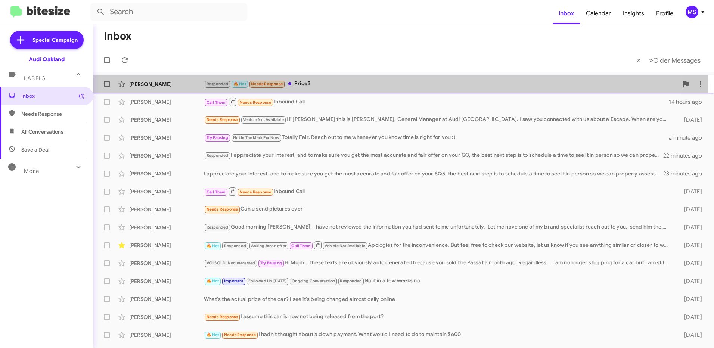
click at [174, 86] on div "[PERSON_NAME]" at bounding box center [166, 83] width 75 height 7
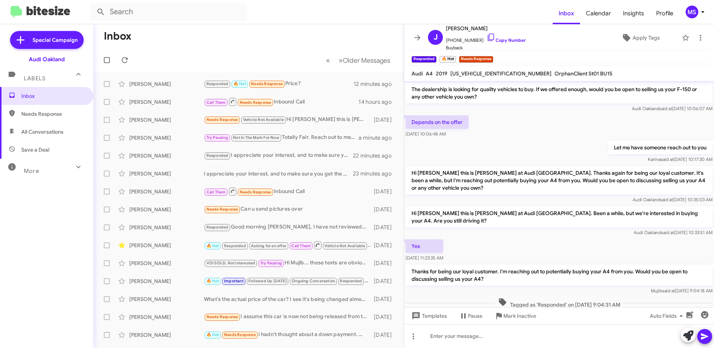
scroll to position [52, 0]
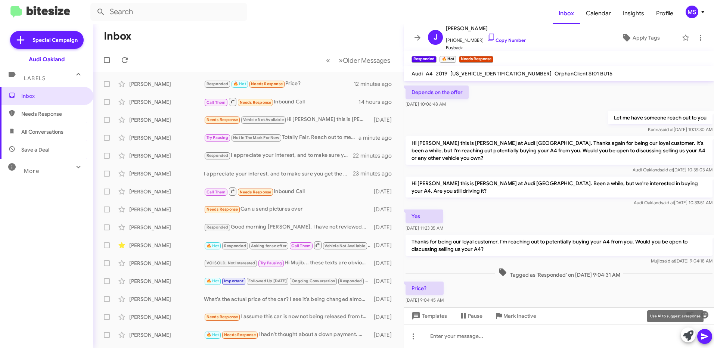
click at [688, 335] on icon at bounding box center [688, 335] width 10 height 10
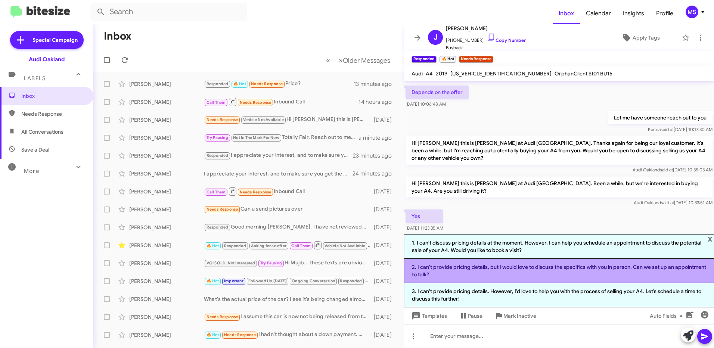
click at [563, 270] on li "2. I can't provide pricing details, but I would love to discuss the specifics w…" at bounding box center [559, 271] width 310 height 24
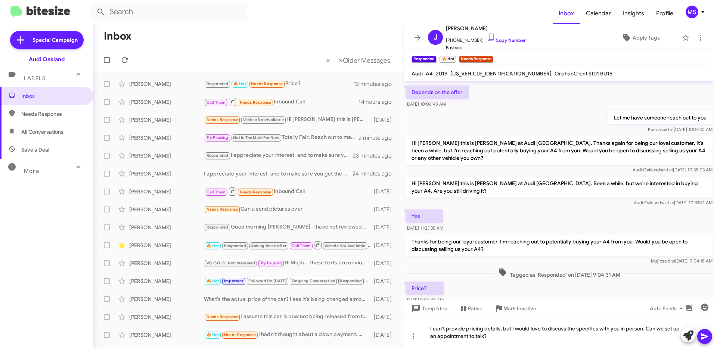
click at [706, 337] on icon at bounding box center [704, 336] width 7 height 6
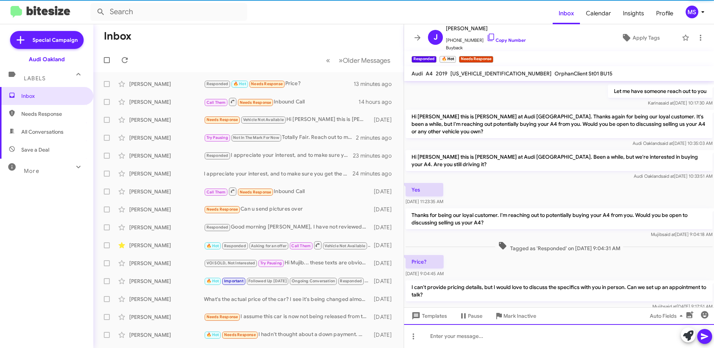
scroll to position [87, 0]
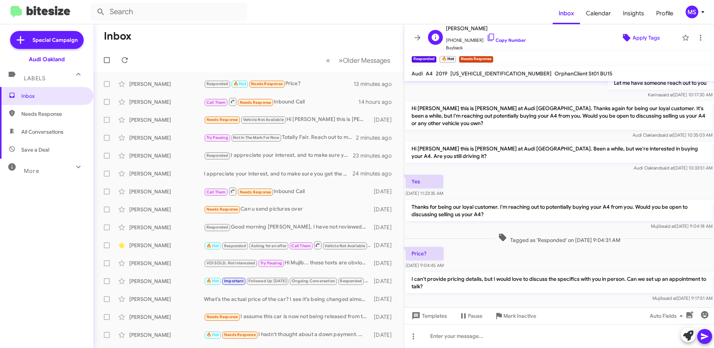
click at [641, 40] on span "Apply Tags" at bounding box center [645, 37] width 27 height 13
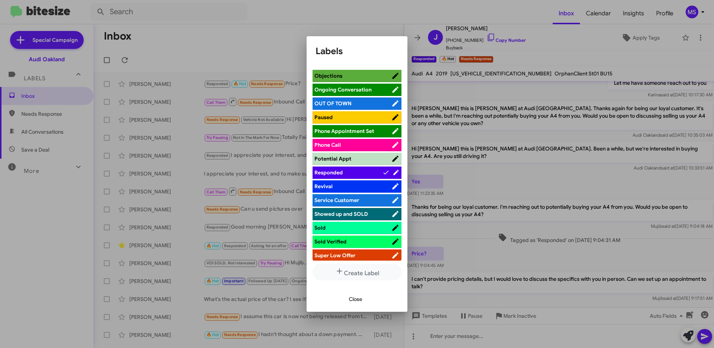
scroll to position [373, 0]
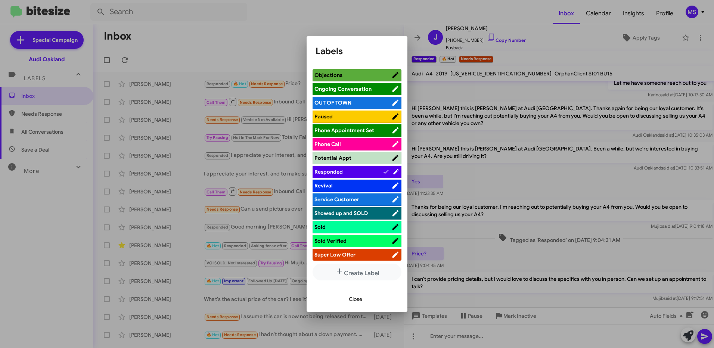
click at [360, 165] on ul "Hot Appointment Set Appointment Showed Asking for an offer Bad Credit Bitesize …" at bounding box center [356, 165] width 89 height 192
click at [363, 170] on span "Responded" at bounding box center [348, 171] width 68 height 7
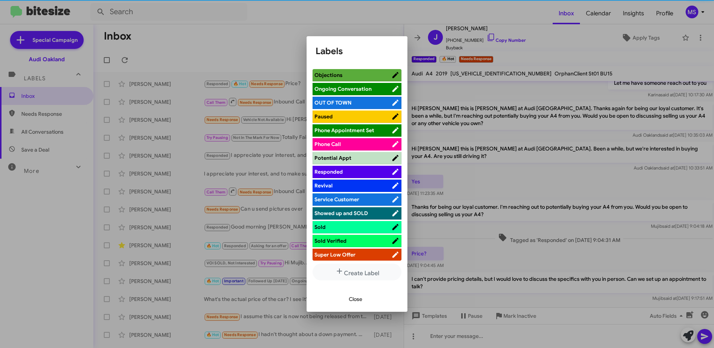
click at [363, 170] on span "Responded" at bounding box center [352, 171] width 77 height 7
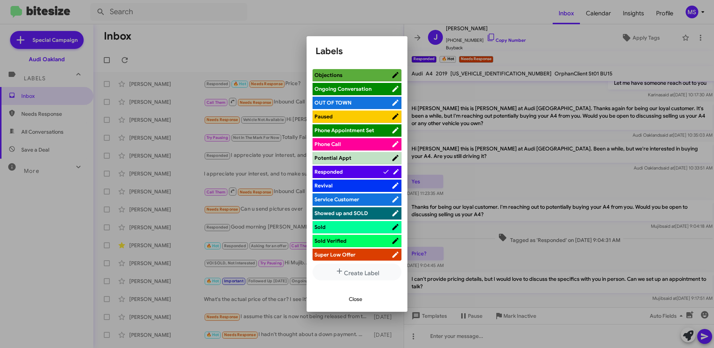
click at [355, 298] on span "Close" at bounding box center [355, 298] width 13 height 13
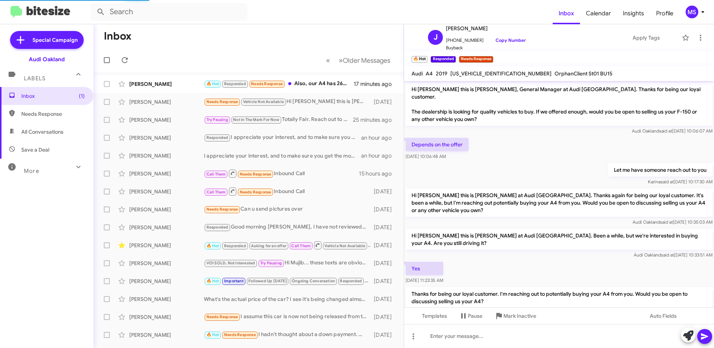
scroll to position [173, 0]
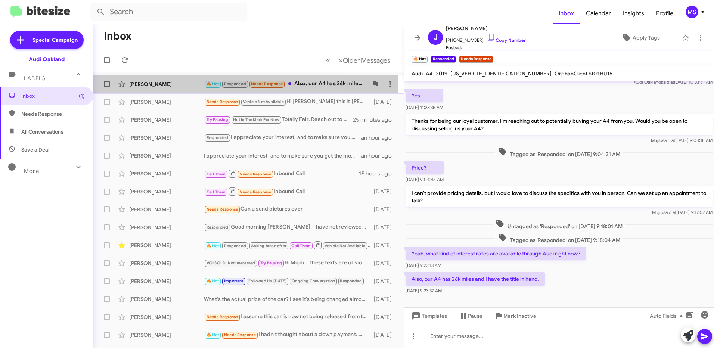
click at [182, 83] on div "[PERSON_NAME]" at bounding box center [166, 83] width 75 height 7
